Goal: Transaction & Acquisition: Download file/media

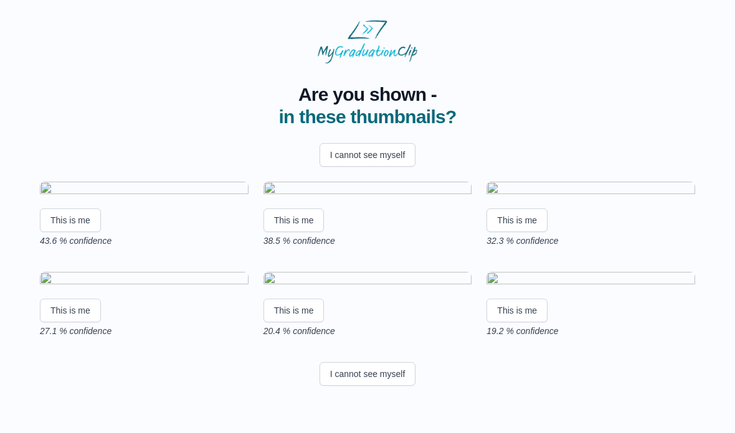
click at [95, 232] on button "This is me" at bounding box center [70, 221] width 61 height 24
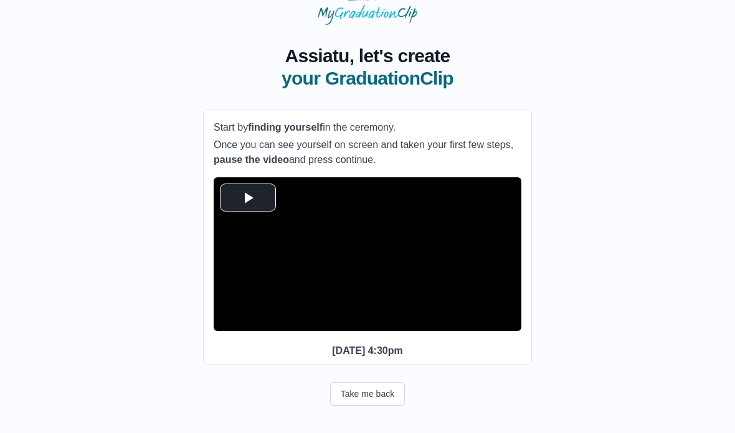
scroll to position [62, 0]
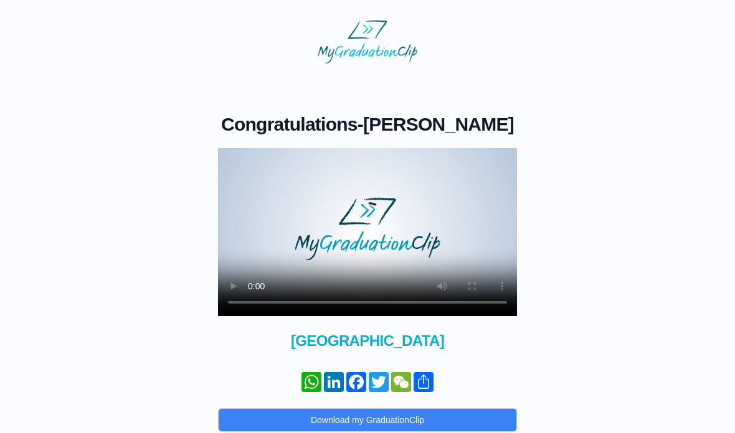
scroll to position [60, 0]
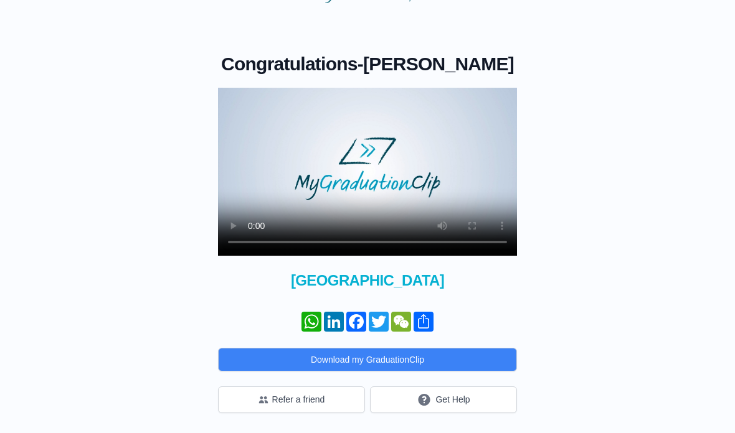
click at [374, 174] on video at bounding box center [367, 172] width 299 height 168
click at [427, 158] on video at bounding box center [367, 172] width 299 height 168
click at [419, 169] on video at bounding box center [367, 172] width 299 height 168
click at [322, 179] on video at bounding box center [367, 172] width 299 height 168
click at [321, 177] on video at bounding box center [367, 172] width 299 height 168
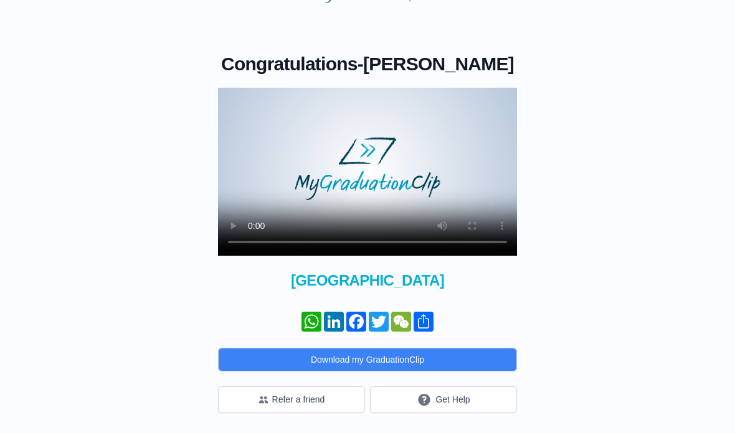
click at [467, 174] on video at bounding box center [367, 172] width 299 height 168
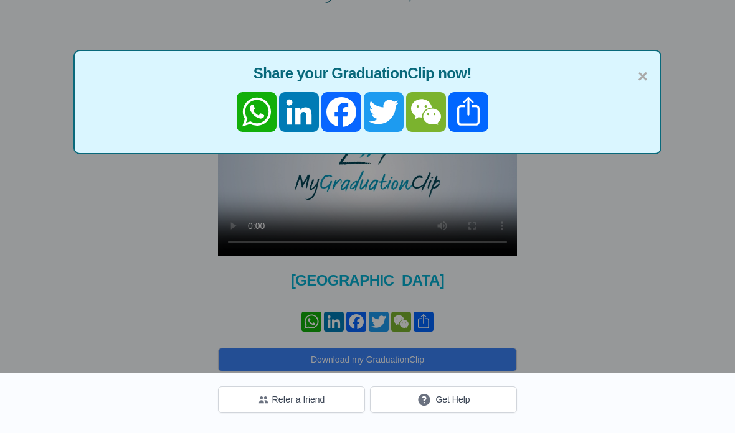
click at [638, 81] on span "×" at bounding box center [643, 77] width 10 height 26
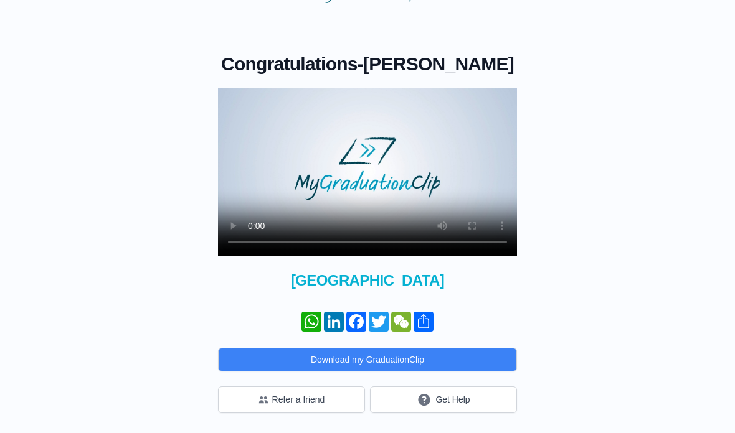
click at [369, 172] on video at bounding box center [367, 172] width 299 height 168
click at [496, 131] on video at bounding box center [367, 172] width 299 height 168
click at [390, 361] on button "Download my GraduationClip" at bounding box center [367, 360] width 299 height 24
